Goal: Find specific page/section: Find specific page/section

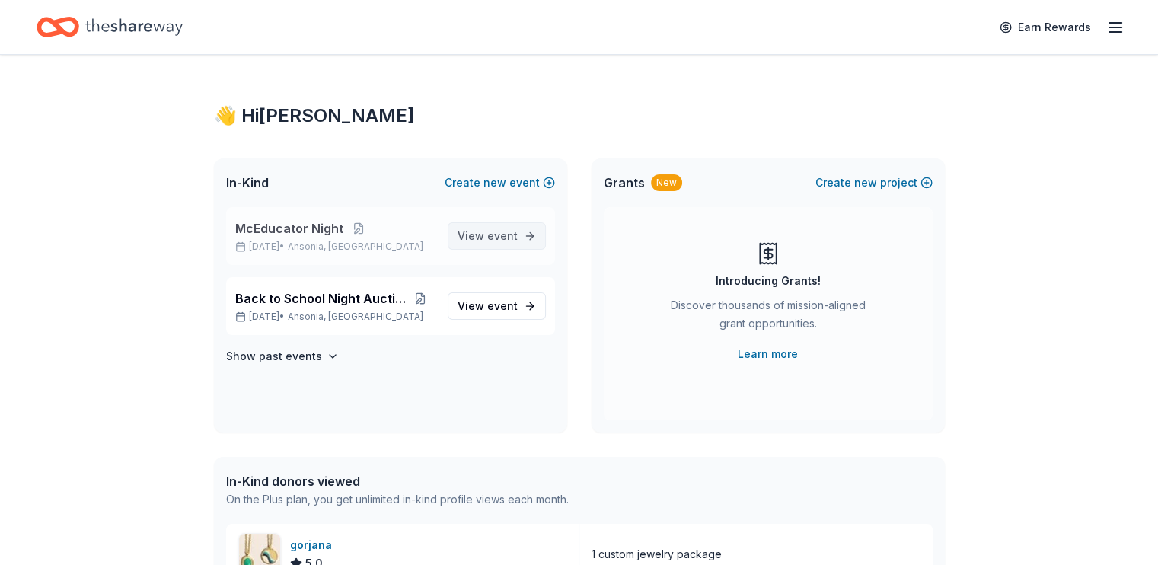
click at [457, 245] on span "View event" at bounding box center [487, 236] width 60 height 18
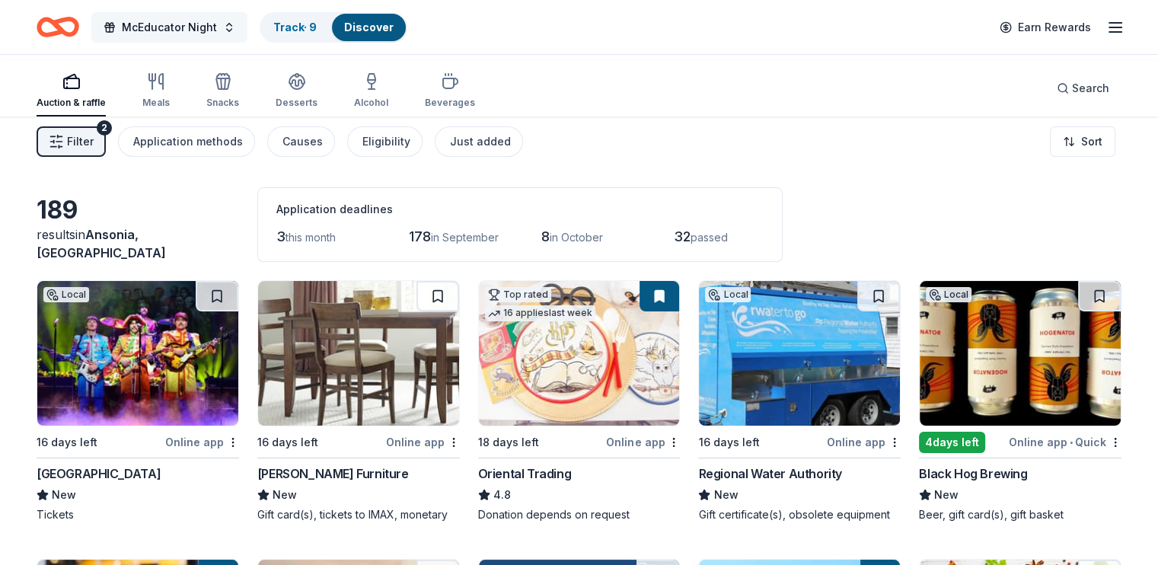
click at [217, 26] on span "McEducator Night" at bounding box center [169, 27] width 95 height 18
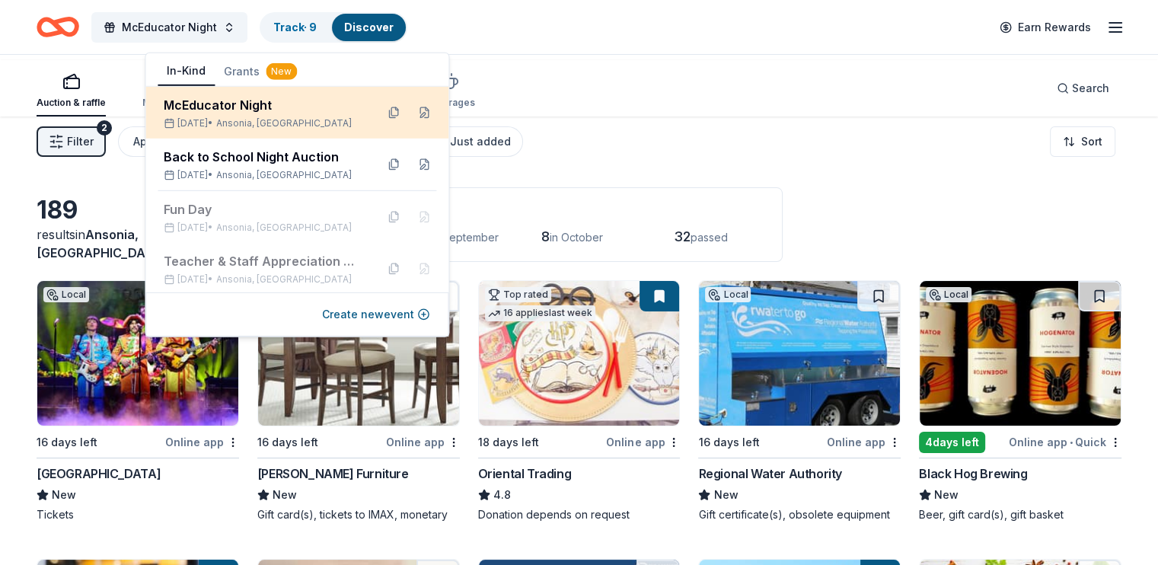
click at [222, 113] on div "McEducator Night" at bounding box center [263, 105] width 199 height 18
click at [412, 125] on button at bounding box center [424, 112] width 24 height 24
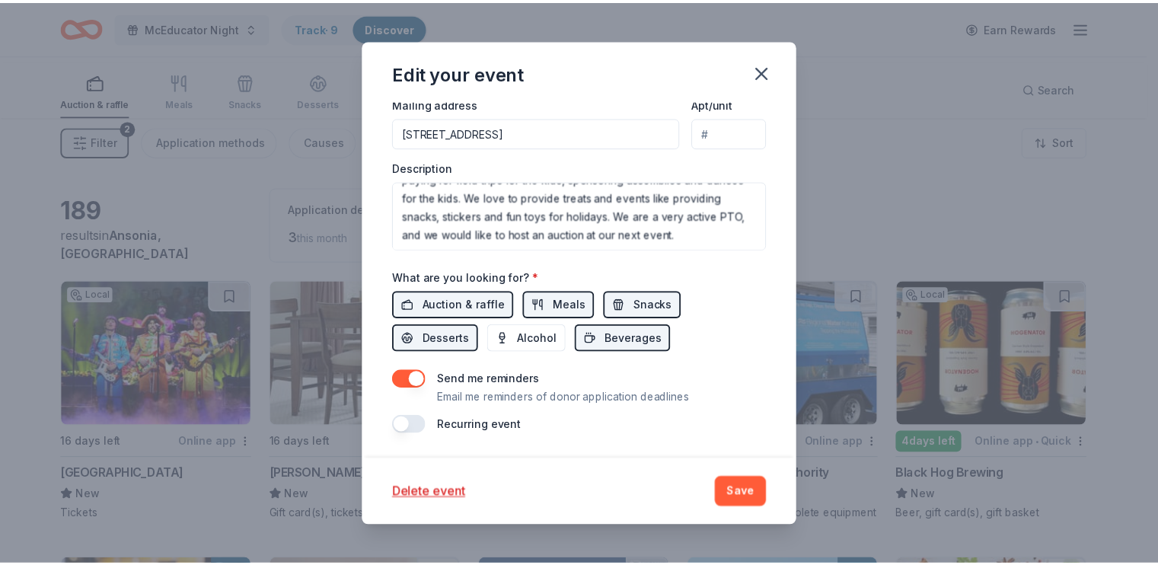
scroll to position [550, 0]
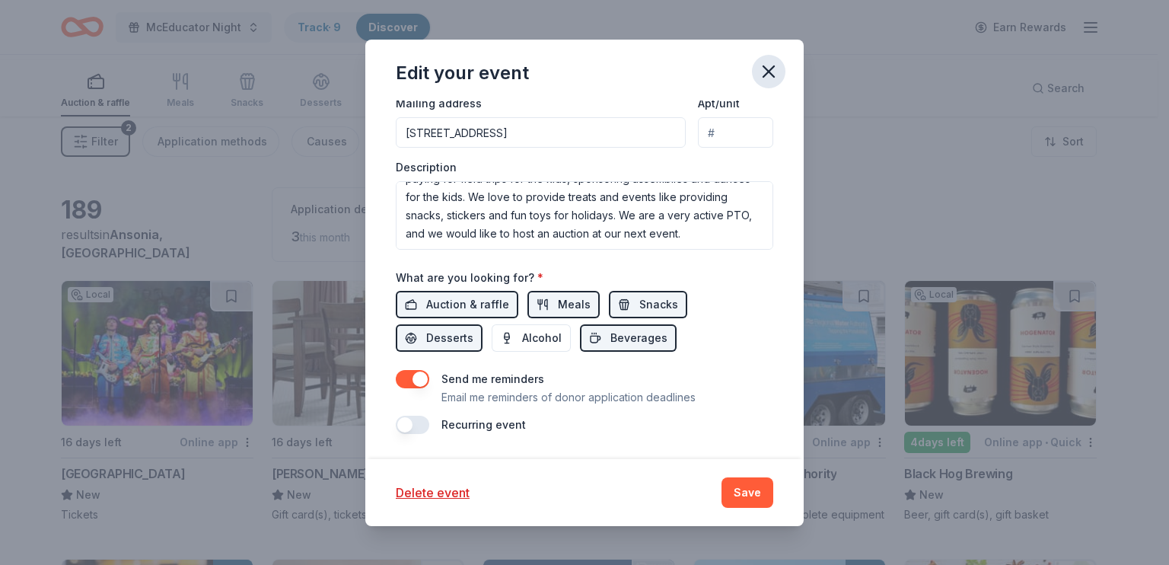
click at [779, 82] on icon "button" at bounding box center [768, 71] width 21 height 21
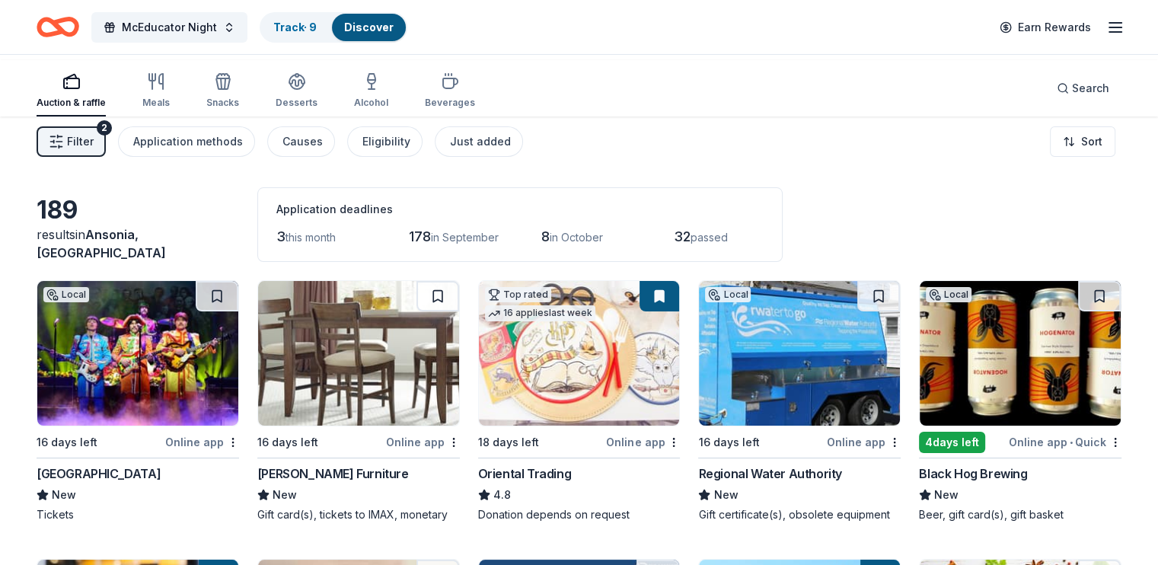
click at [1109, 23] on line "button" at bounding box center [1115, 23] width 12 height 0
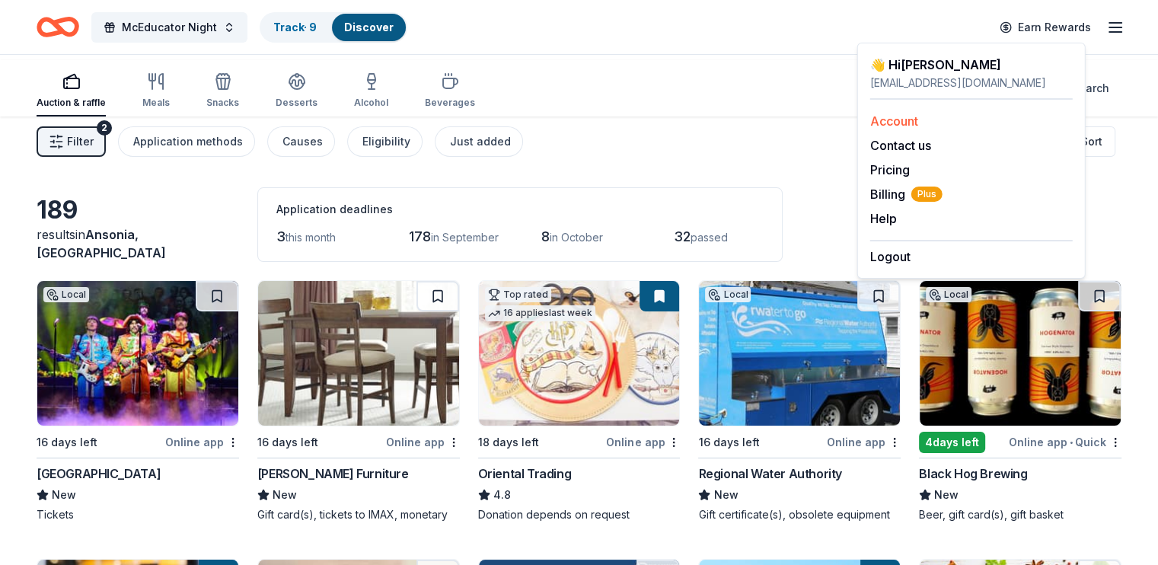
click at [918, 129] on link "Account" at bounding box center [894, 120] width 48 height 15
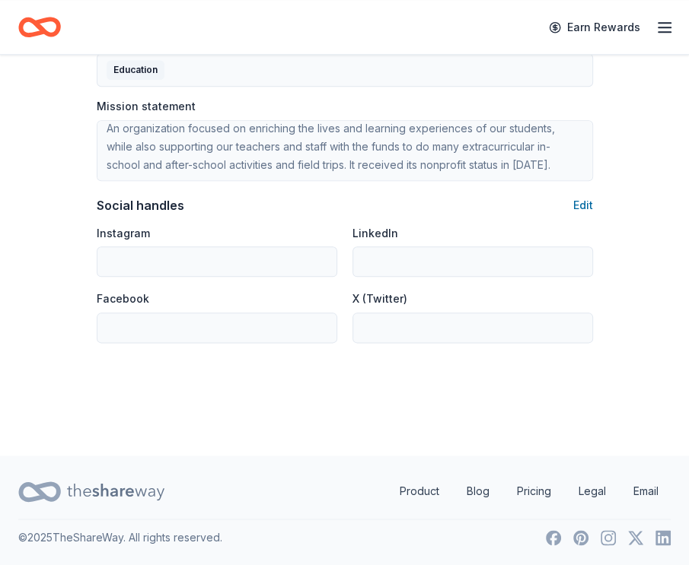
scroll to position [1142, 0]
